Goal: Task Accomplishment & Management: Complete application form

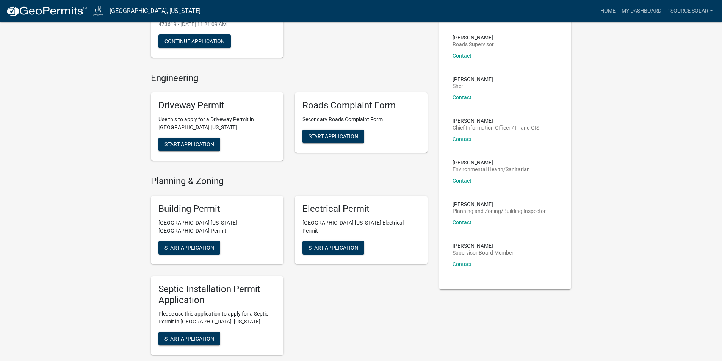
scroll to position [126, 0]
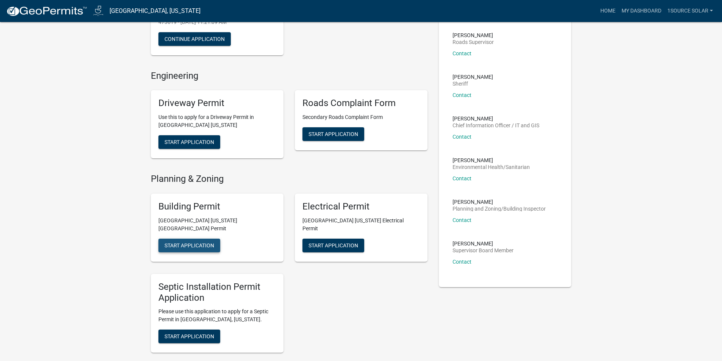
click at [197, 242] on span "Start Application" at bounding box center [190, 245] width 50 height 6
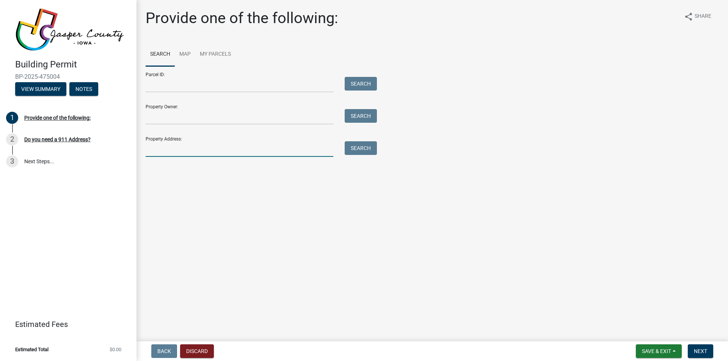
click at [166, 151] on input "Property Address:" at bounding box center [240, 149] width 188 height 16
type input "[STREET_ADDRESS]"
click at [366, 149] on button "Search" at bounding box center [361, 148] width 32 height 14
drag, startPoint x: 191, startPoint y: 150, endPoint x: 144, endPoint y: 151, distance: 47.4
click at [144, 151] on div "[STREET_ADDRESS]" at bounding box center [239, 149] width 199 height 16
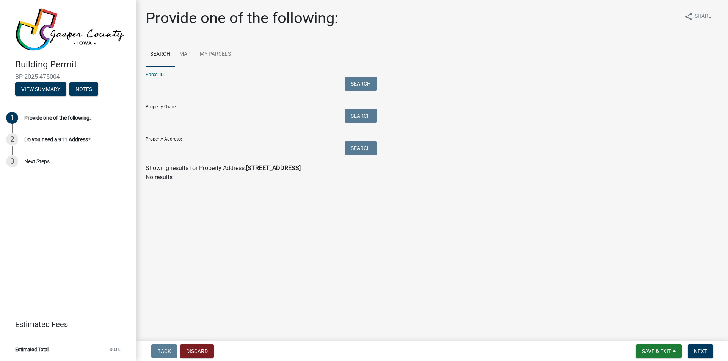
paste input "3687400"
type input "3687400"
click at [357, 84] on button "Search" at bounding box center [361, 84] width 32 height 14
